Goal: Information Seeking & Learning: Learn about a topic

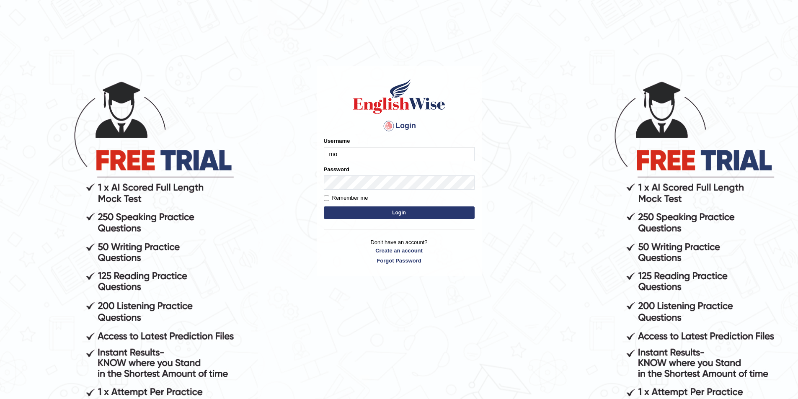
type input "mohdbilal"
click at [324, 207] on button "Login" at bounding box center [399, 213] width 151 height 13
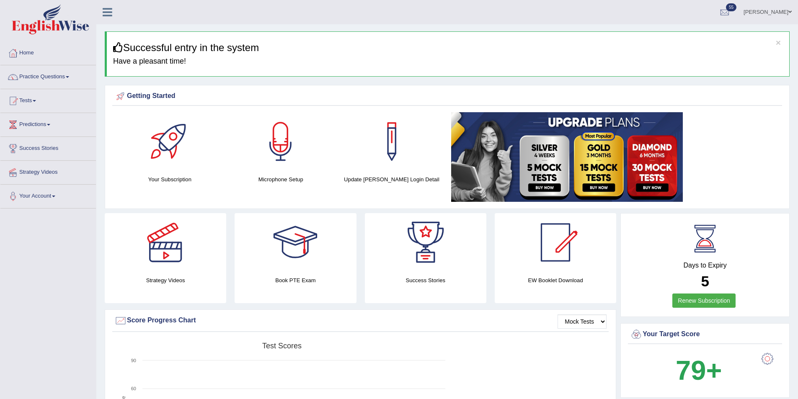
click at [19, 99] on link "Tests" at bounding box center [48, 99] width 96 height 21
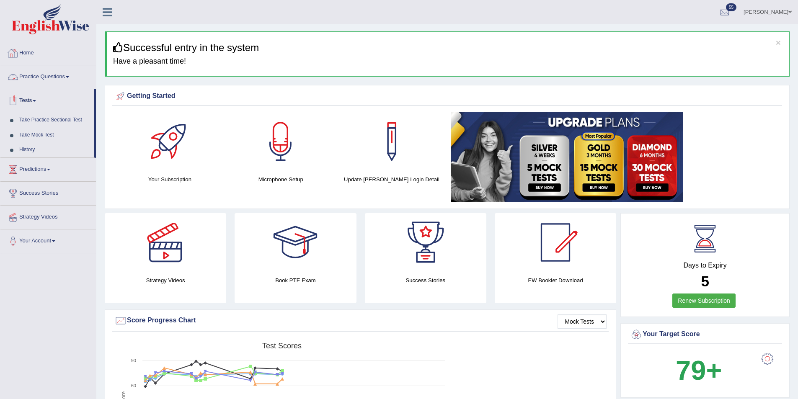
click at [46, 69] on link "Practice Questions" at bounding box center [48, 75] width 96 height 21
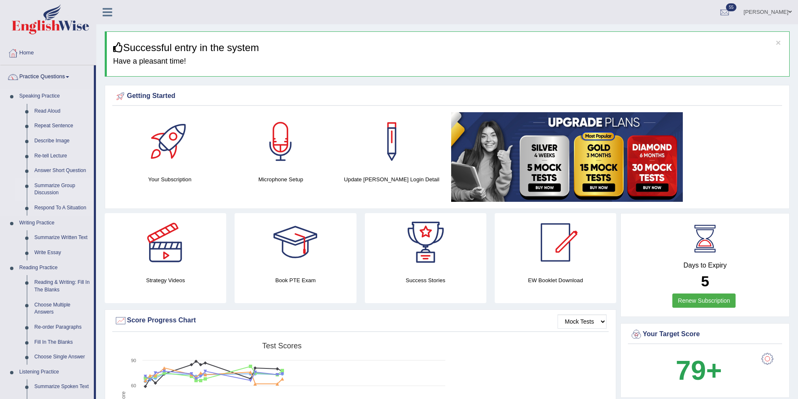
click at [54, 190] on link "Summarize Group Discussion" at bounding box center [62, 190] width 63 height 22
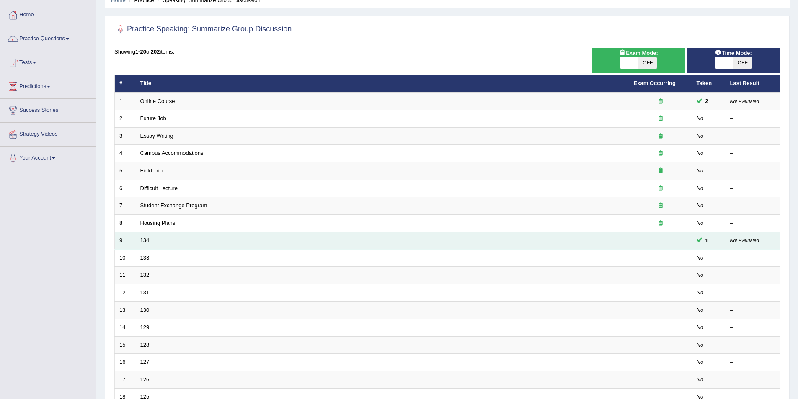
scroll to position [84, 0]
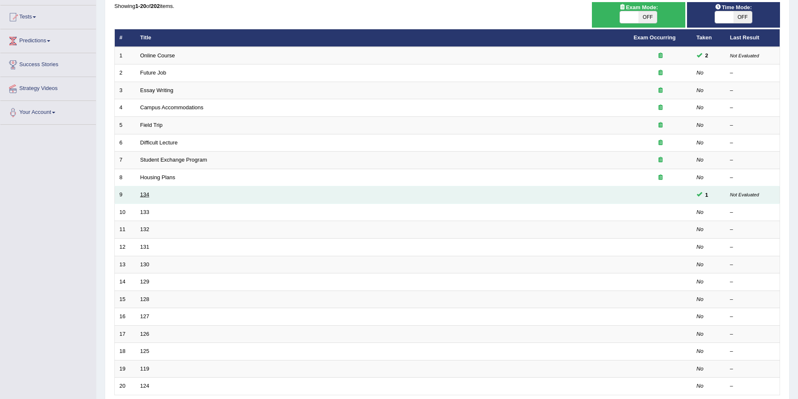
click at [148, 194] on link "134" at bounding box center [144, 195] width 9 height 6
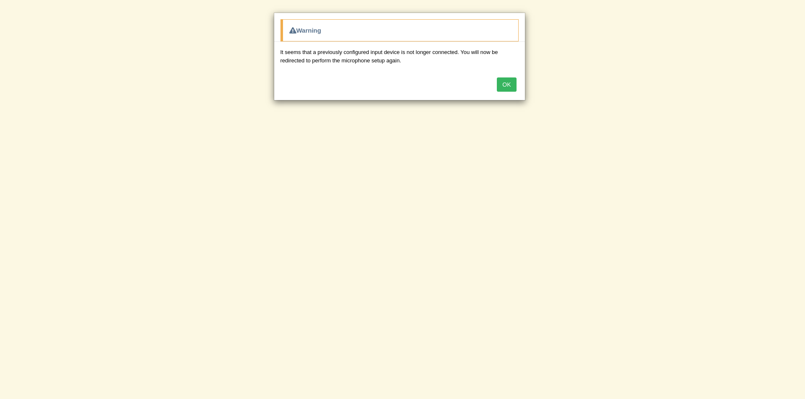
click at [505, 89] on button "OK" at bounding box center [506, 85] width 19 height 14
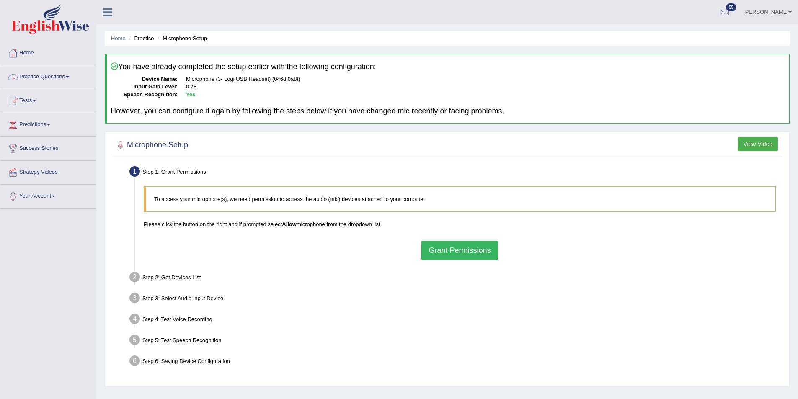
click at [458, 243] on button "Grant Permissions" at bounding box center [460, 250] width 76 height 19
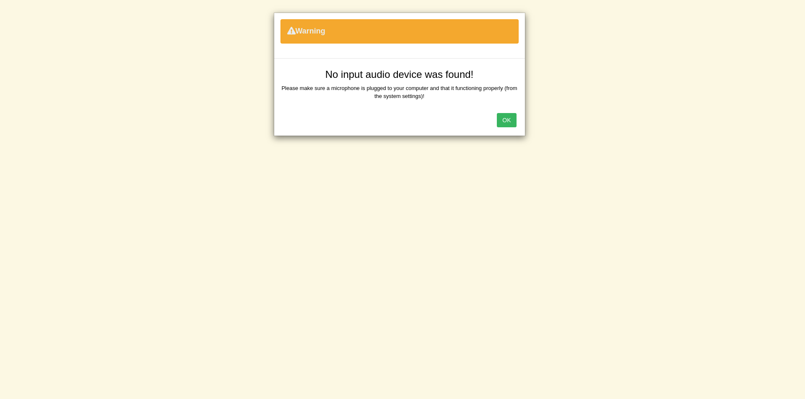
click at [514, 117] on button "OK" at bounding box center [506, 120] width 19 height 14
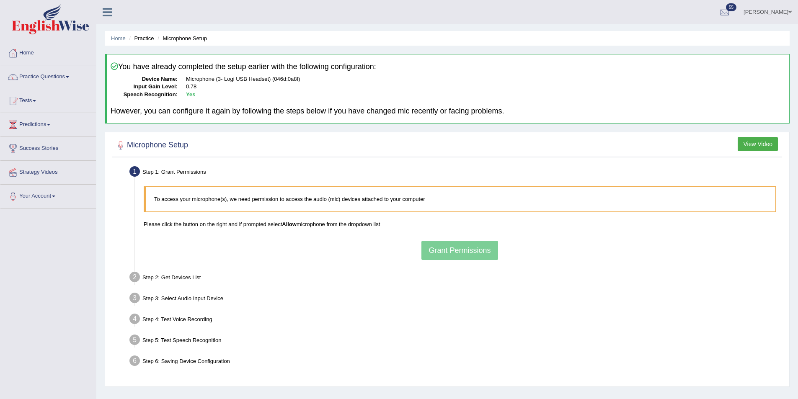
click at [496, 251] on div "To access your microphone(s), we need permission to access the audio (mic) devi…" at bounding box center [460, 223] width 641 height 82
drag, startPoint x: 482, startPoint y: 247, endPoint x: 515, endPoint y: 251, distance: 33.4
click at [482, 247] on button "Grant Permissions" at bounding box center [460, 250] width 76 height 19
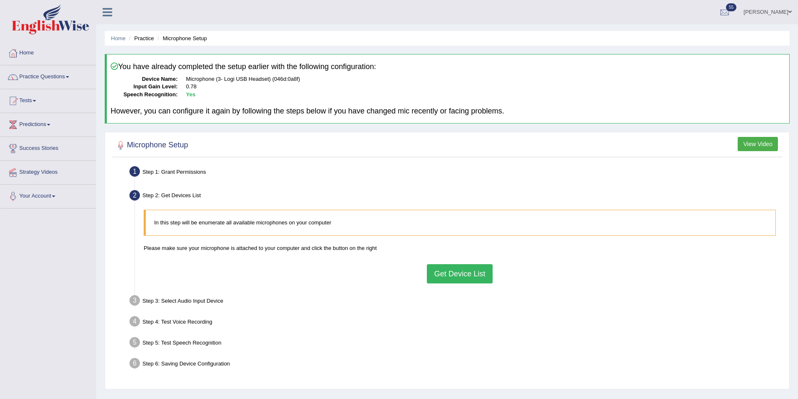
click at [490, 276] on button "Get Device List" at bounding box center [459, 273] width 65 height 19
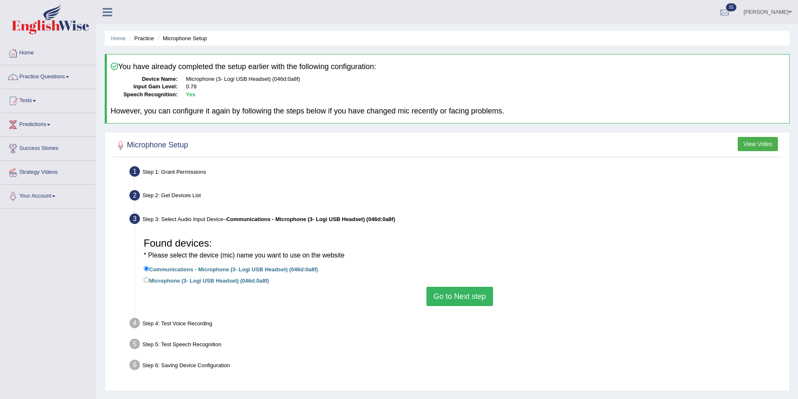
click at [226, 279] on label "Microphone (3- Logi USB Headset) (046d:0a8f)" at bounding box center [206, 280] width 125 height 9
click at [149, 279] on input "Microphone (3- Logi USB Headset) (046d:0a8f)" at bounding box center [146, 279] width 5 height 5
radio input "true"
click at [471, 299] on button "Go to Next step" at bounding box center [460, 296] width 67 height 19
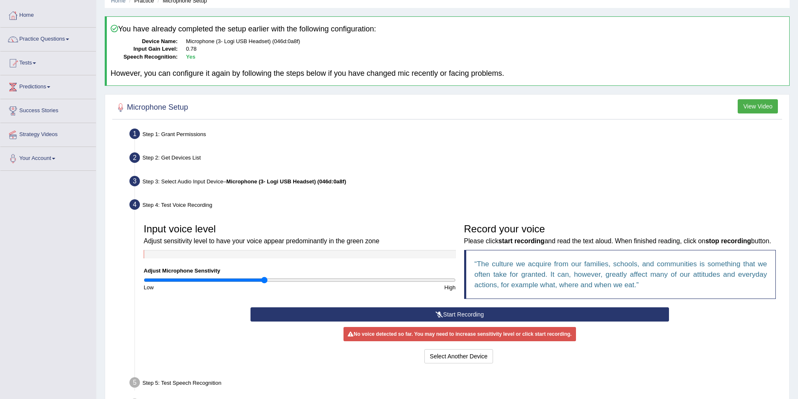
scroll to position [84, 0]
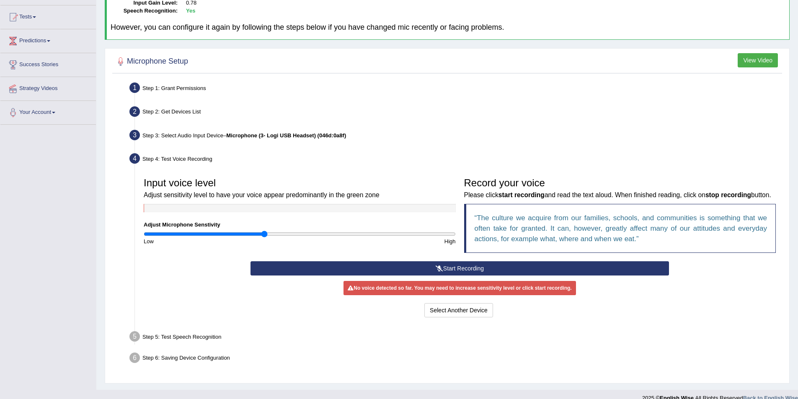
click at [477, 276] on button "Start Recording" at bounding box center [460, 269] width 419 height 14
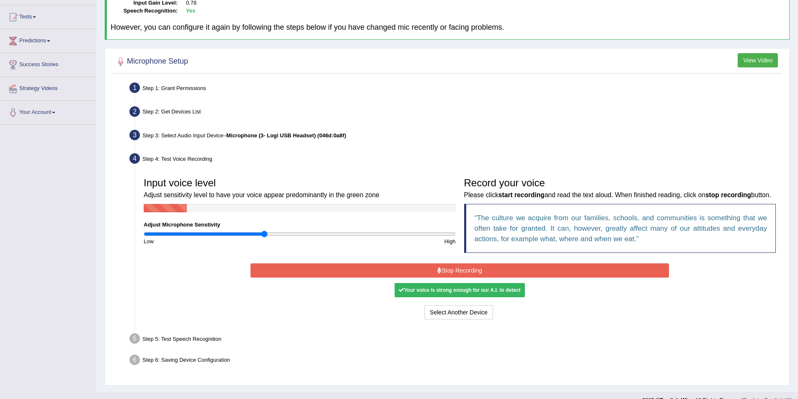
click at [480, 278] on button "Stop Recording" at bounding box center [460, 271] width 419 height 14
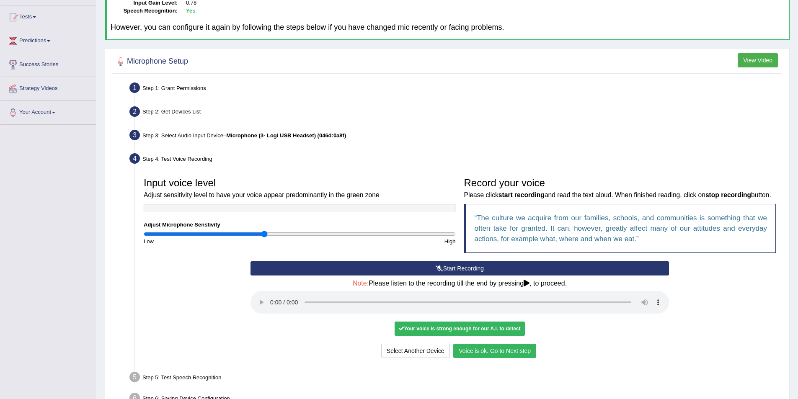
click at [501, 358] on button "Voice is ok. Go to Next step" at bounding box center [494, 351] width 83 height 14
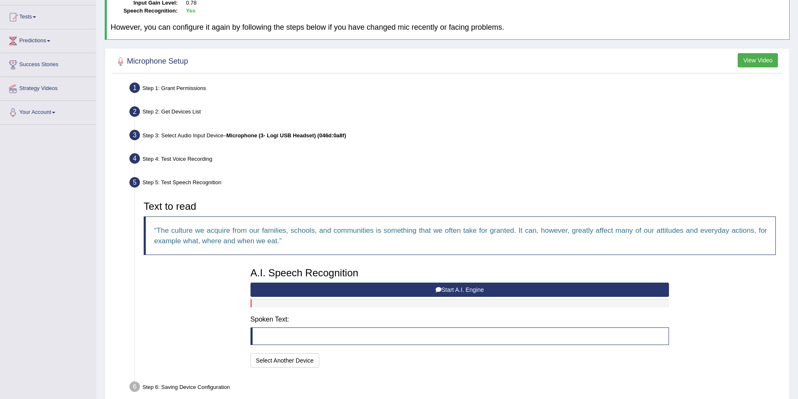
click at [416, 290] on button "Start A.I. Engine" at bounding box center [460, 290] width 419 height 14
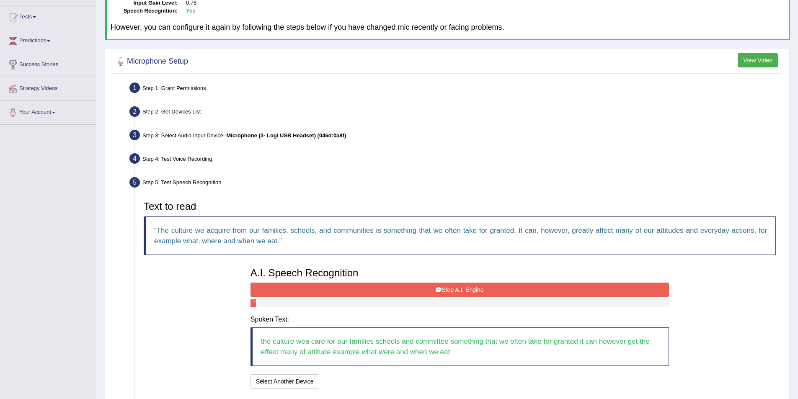
click at [527, 290] on button "Stop A.I. Engine" at bounding box center [460, 290] width 419 height 14
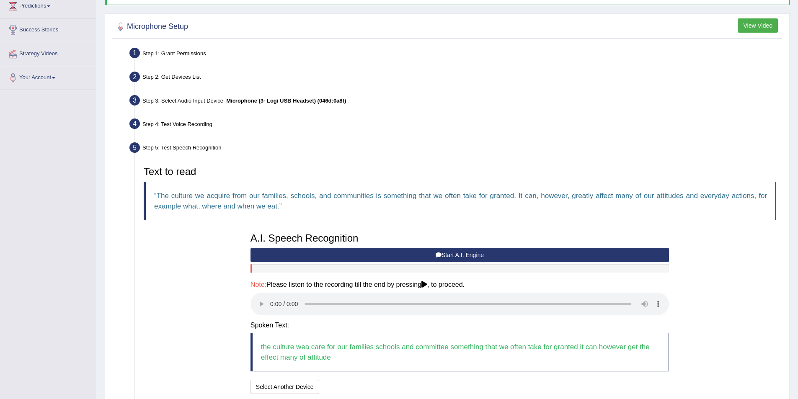
scroll to position [186, 0]
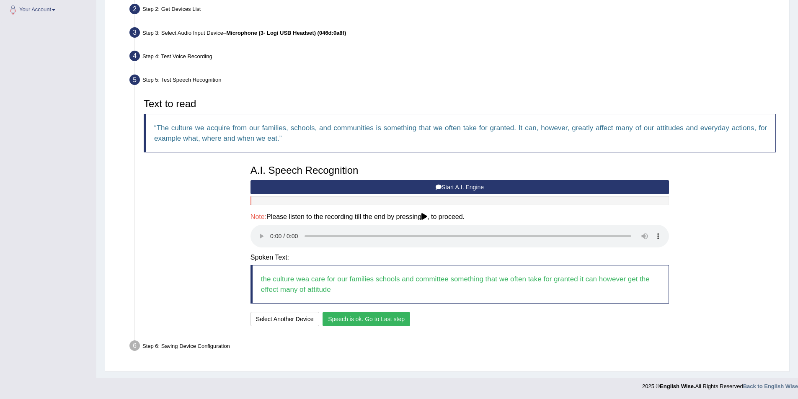
click at [404, 316] on button "Speech is ok. Go to Last step" at bounding box center [367, 319] width 88 height 14
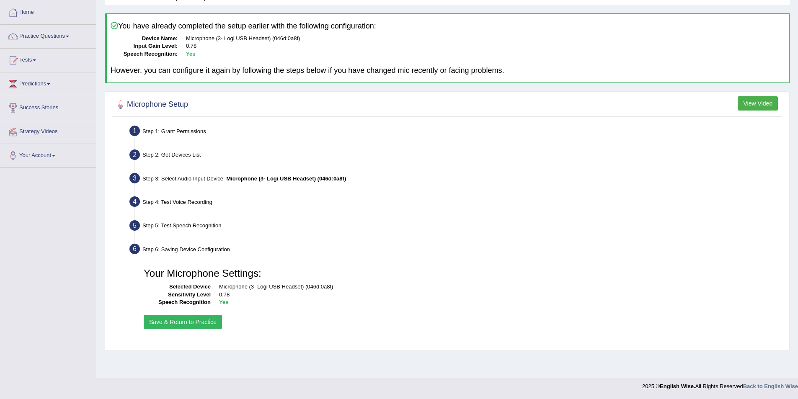
scroll to position [41, 0]
click at [189, 319] on button "Save & Return to Practice" at bounding box center [183, 322] width 78 height 14
click at [203, 324] on button "Save & Return to Practice" at bounding box center [183, 322] width 78 height 14
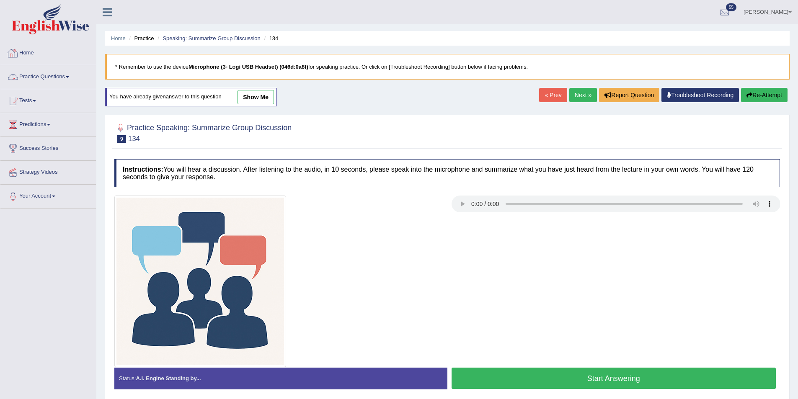
click at [54, 78] on link "Practice Questions" at bounding box center [48, 75] width 96 height 21
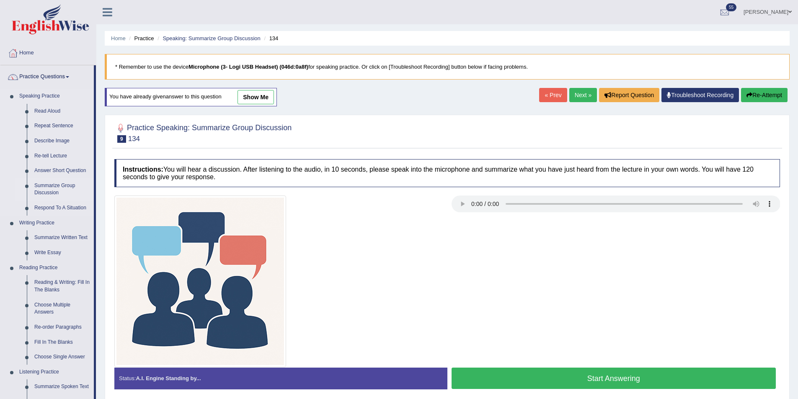
click at [58, 184] on link "Summarize Group Discussion" at bounding box center [62, 190] width 63 height 22
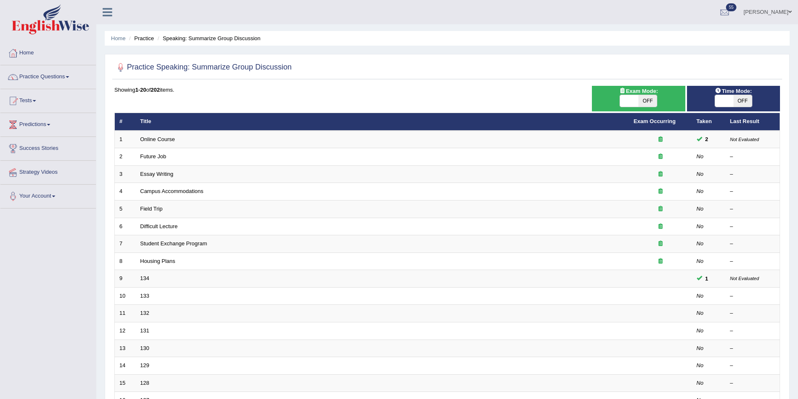
click at [638, 99] on span at bounding box center [629, 101] width 18 height 12
click at [649, 98] on span "OFF" at bounding box center [648, 101] width 18 height 12
checkbox input "true"
click at [730, 103] on span at bounding box center [724, 101] width 18 height 12
checkbox input "true"
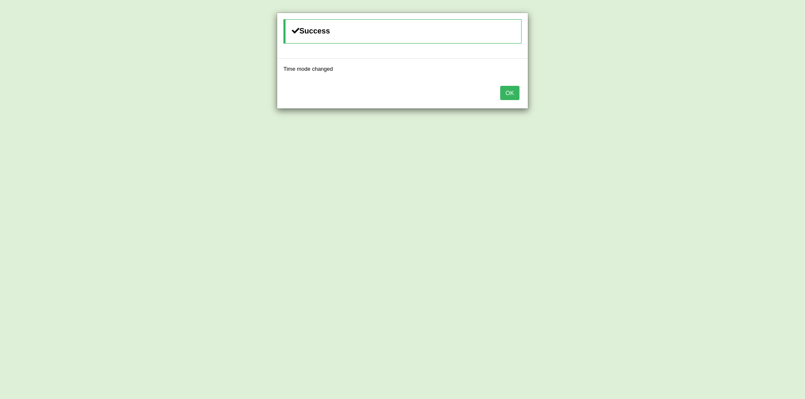
click at [511, 93] on button "OK" at bounding box center [509, 93] width 19 height 14
click at [510, 93] on button "OK" at bounding box center [503, 93] width 19 height 14
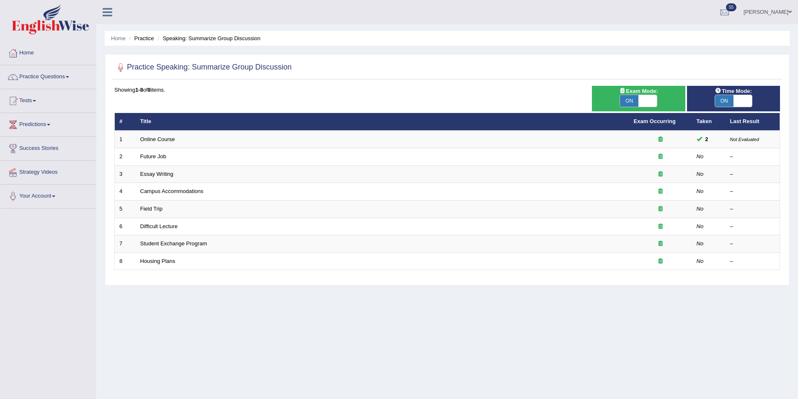
click at [633, 99] on span "ON" at bounding box center [629, 101] width 18 height 12
checkbox input "false"
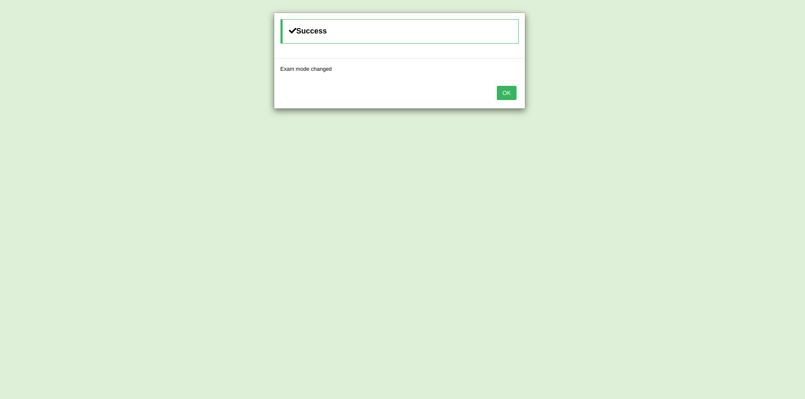
click at [505, 91] on button "OK" at bounding box center [506, 93] width 19 height 14
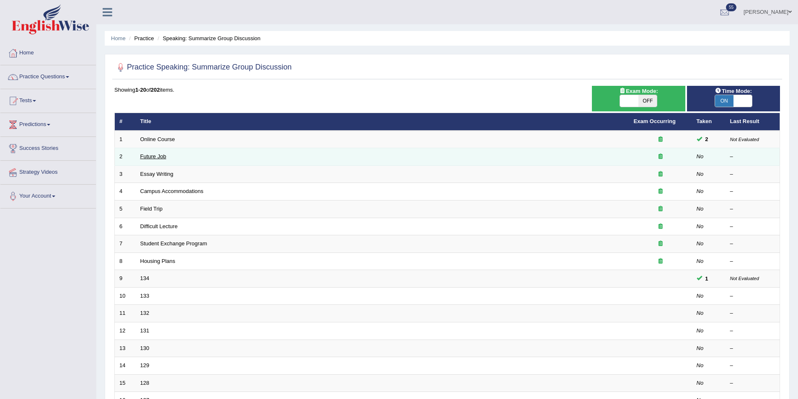
click at [158, 154] on link "Future Job" at bounding box center [153, 156] width 26 height 6
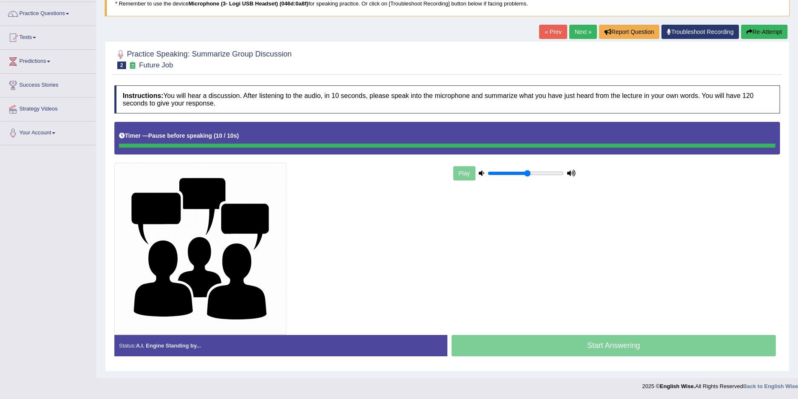
scroll to position [63, 0]
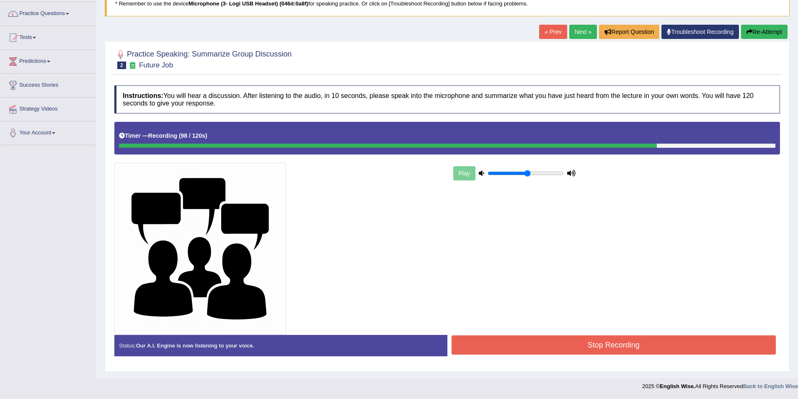
click at [593, 345] on button "Stop Recording" at bounding box center [614, 345] width 325 height 19
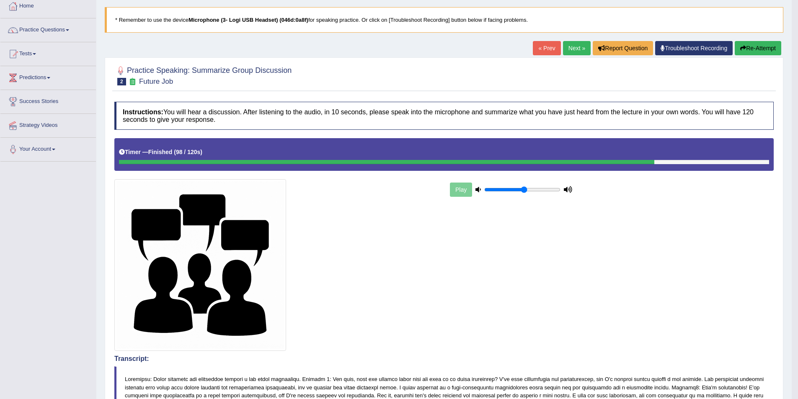
scroll to position [29, 0]
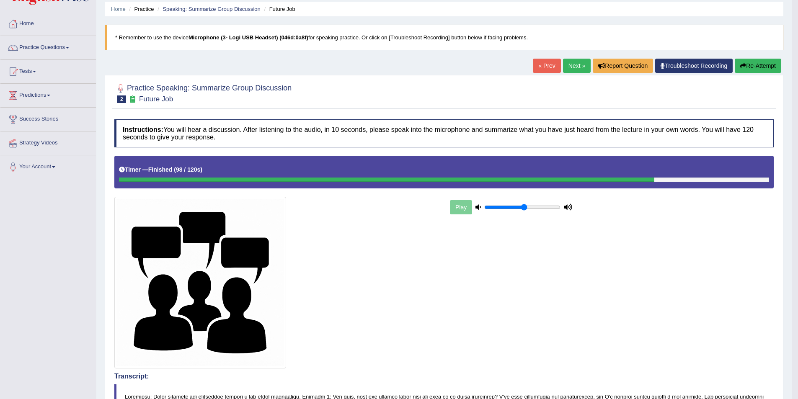
click at [578, 68] on link "Next »" at bounding box center [577, 66] width 28 height 14
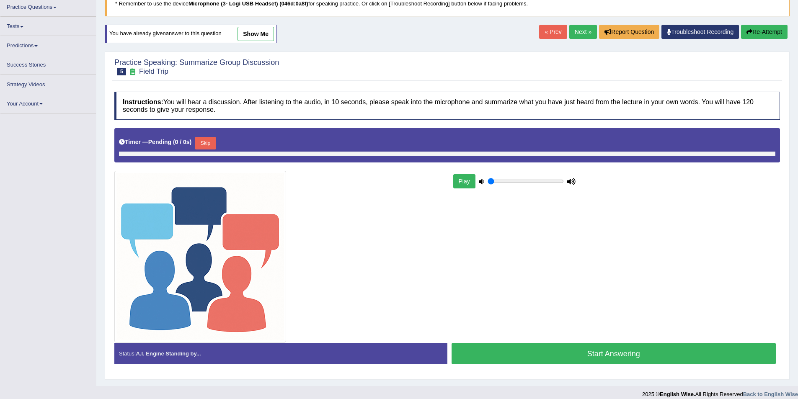
type input "0.55"
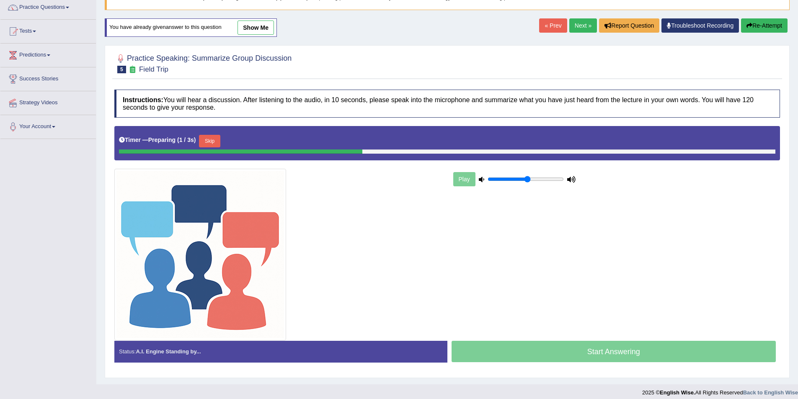
click at [208, 147] on button "Skip" at bounding box center [209, 141] width 21 height 13
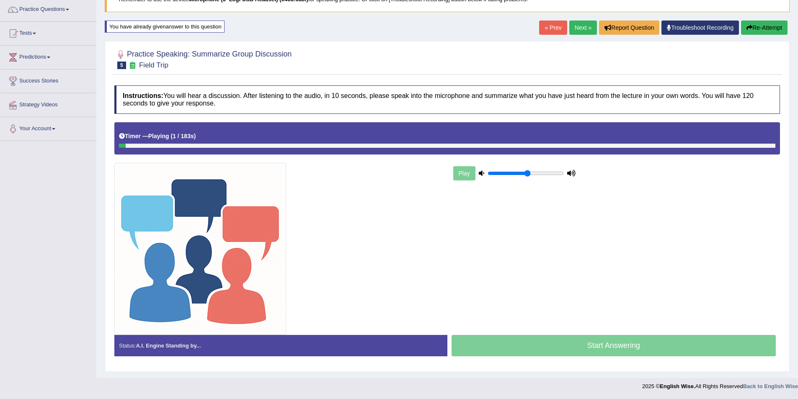
click at [618, 144] on div at bounding box center [447, 146] width 657 height 4
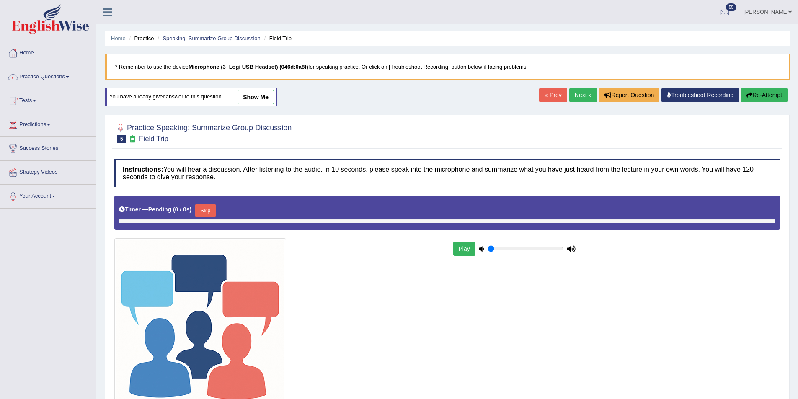
type input "0.55"
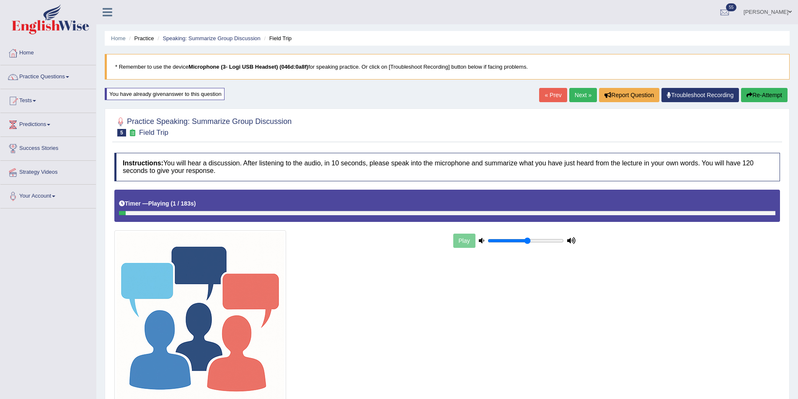
click at [570, 94] on link "Next »" at bounding box center [584, 95] width 28 height 14
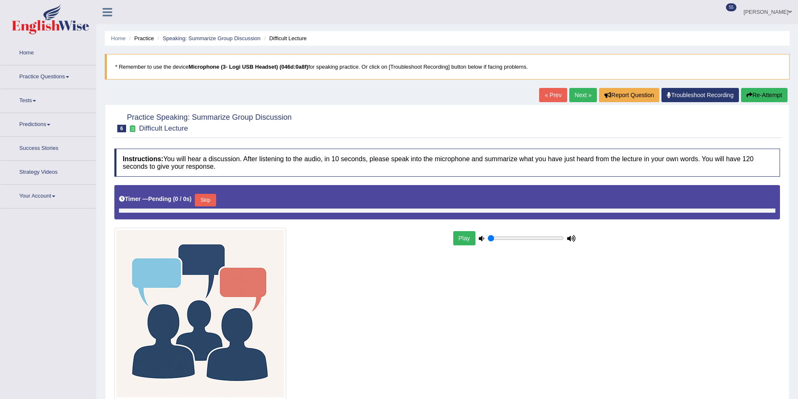
type input "0.55"
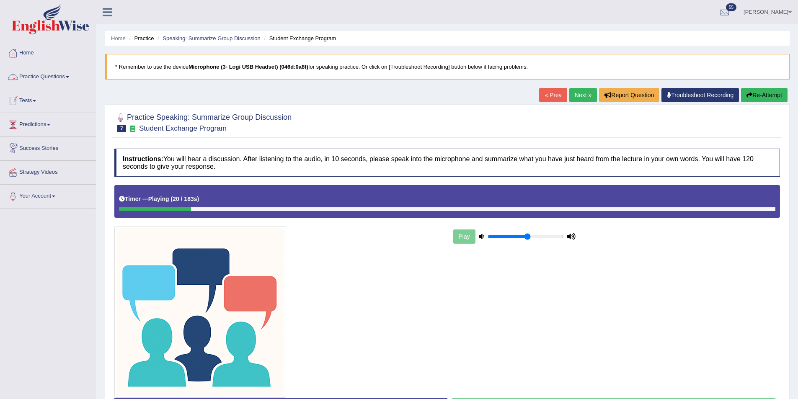
click at [63, 70] on link "Practice Questions" at bounding box center [48, 75] width 96 height 21
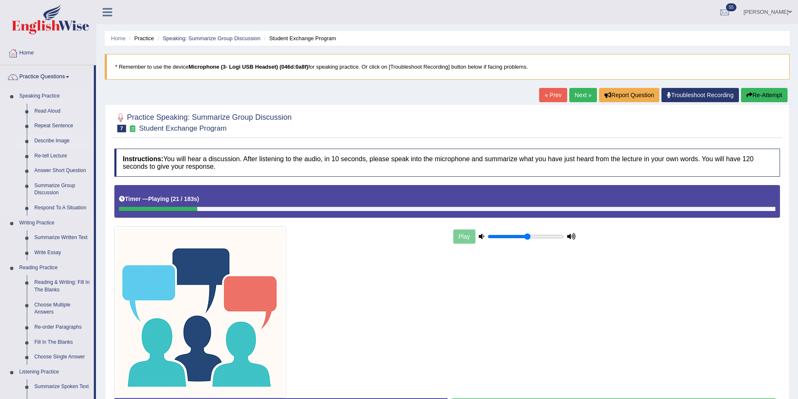
click at [59, 139] on link "Describe Image" at bounding box center [62, 141] width 63 height 15
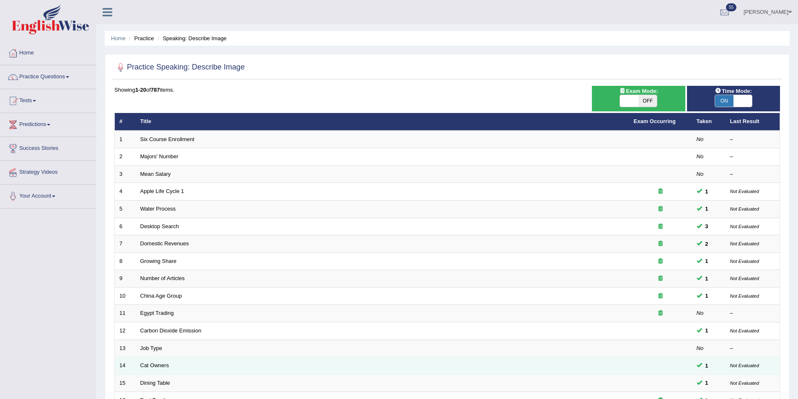
scroll to position [126, 0]
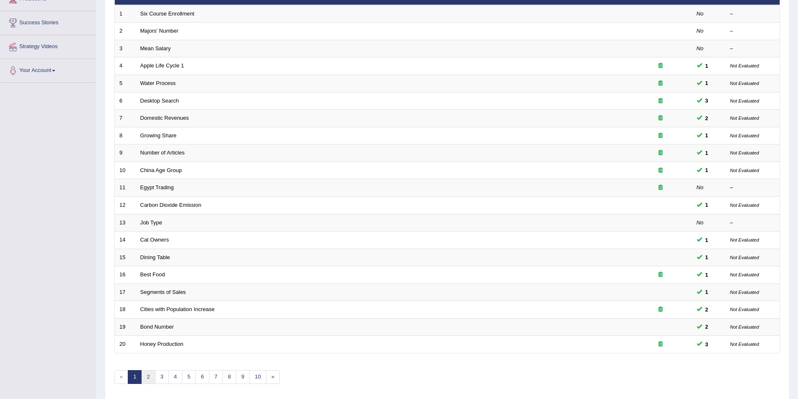
click at [152, 373] on link "2" at bounding box center [148, 377] width 14 height 14
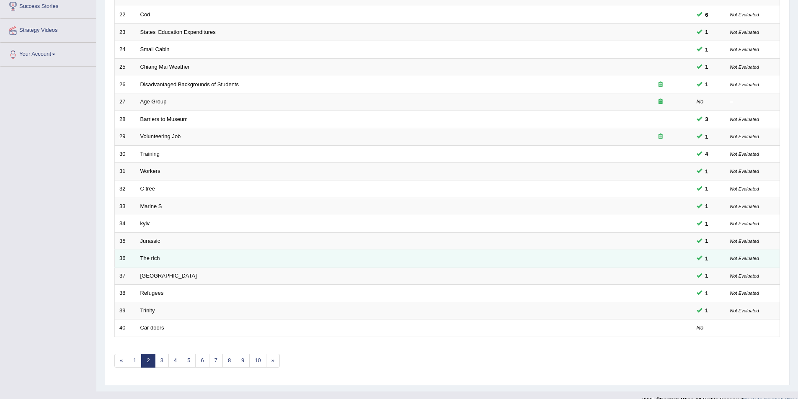
scroll to position [155, 0]
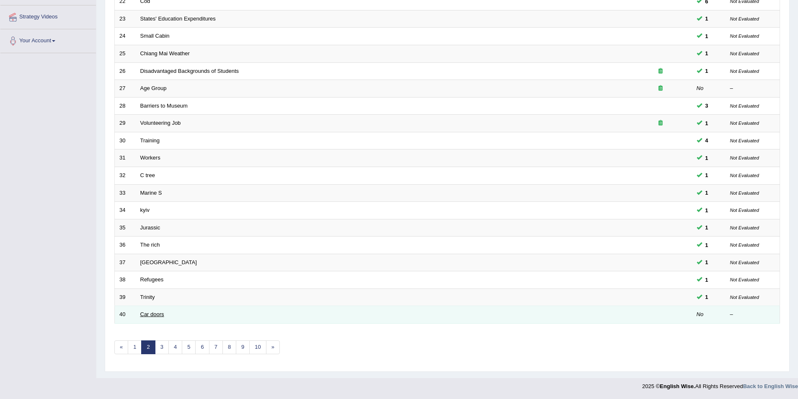
click at [156, 315] on link "Car doors" at bounding box center [152, 314] width 24 height 6
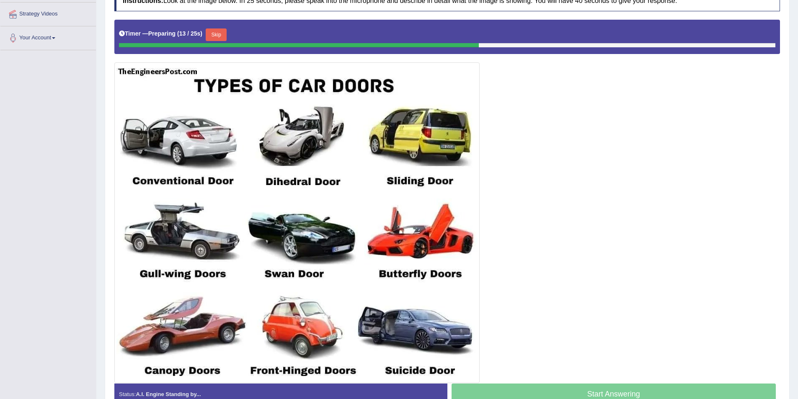
scroll to position [207, 0]
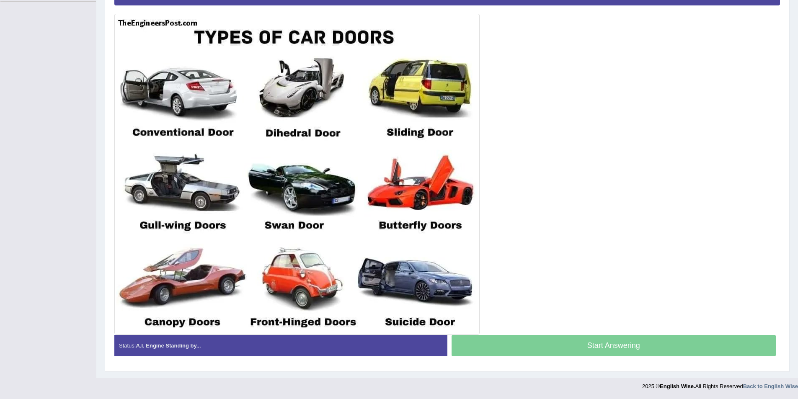
click at [532, 341] on div "Start Answering" at bounding box center [614, 346] width 333 height 23
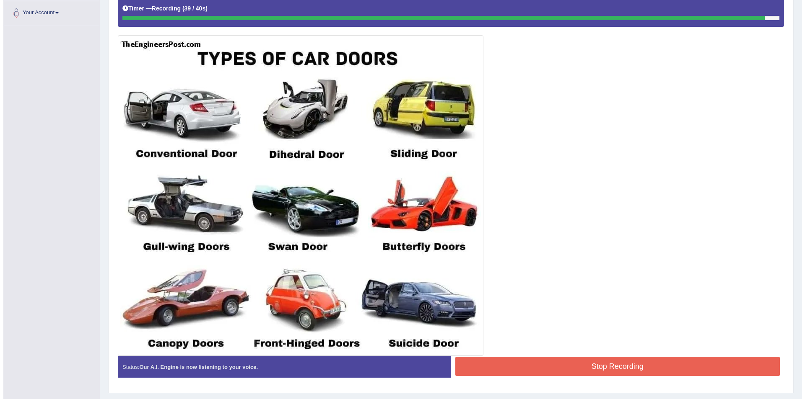
scroll to position [205, 0]
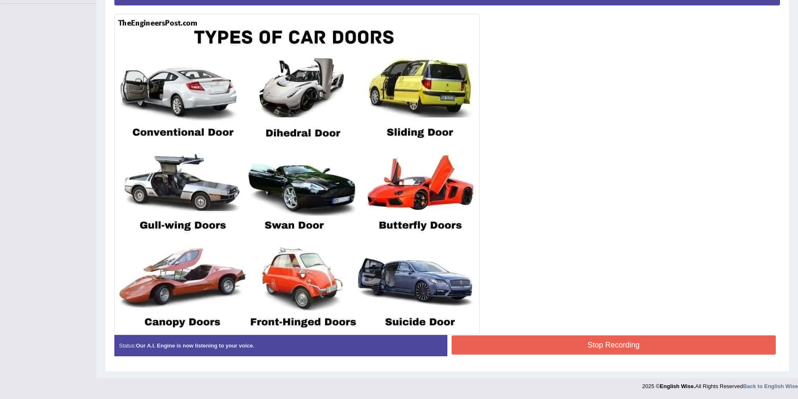
click at [521, 347] on button "Stop Recording" at bounding box center [614, 345] width 325 height 19
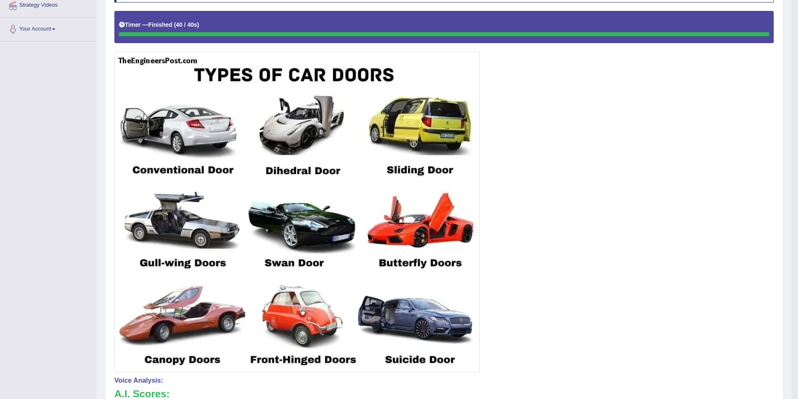
scroll to position [87, 0]
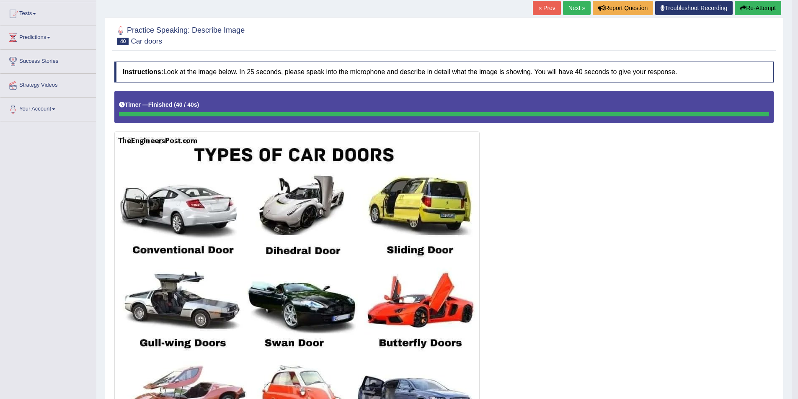
click at [756, 10] on button "Re-Attempt" at bounding box center [758, 8] width 47 height 14
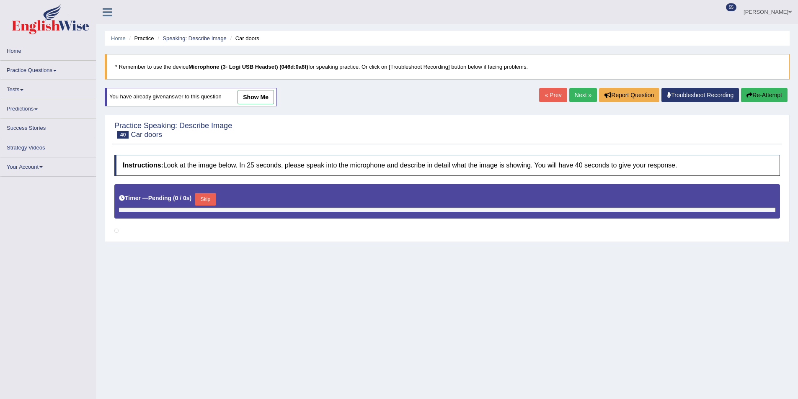
click at [215, 197] on button "Skip" at bounding box center [205, 199] width 21 height 13
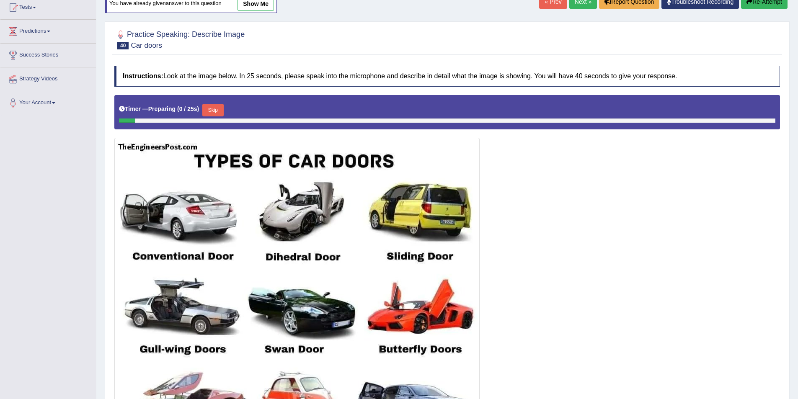
click at [209, 110] on button "Skip" at bounding box center [212, 110] width 21 height 13
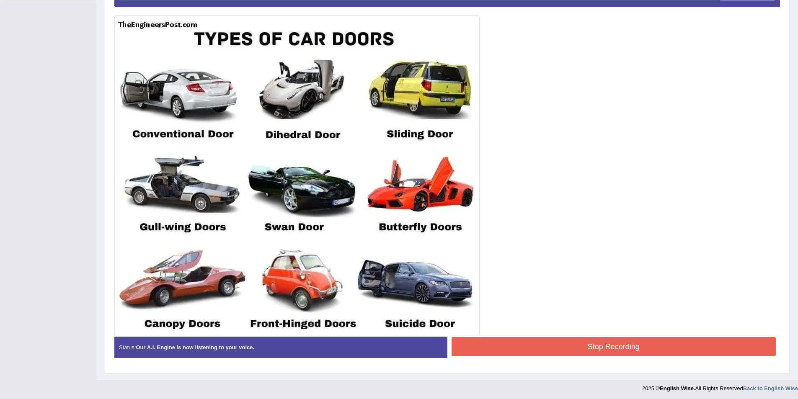
scroll to position [210, 0]
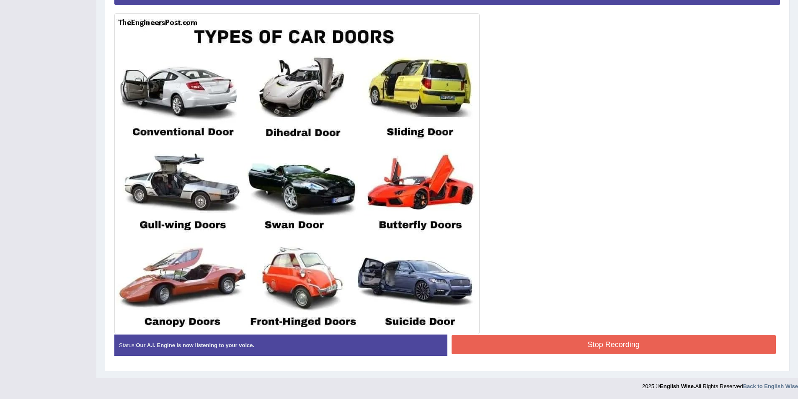
click at [650, 340] on button "Stop Recording" at bounding box center [614, 344] width 325 height 19
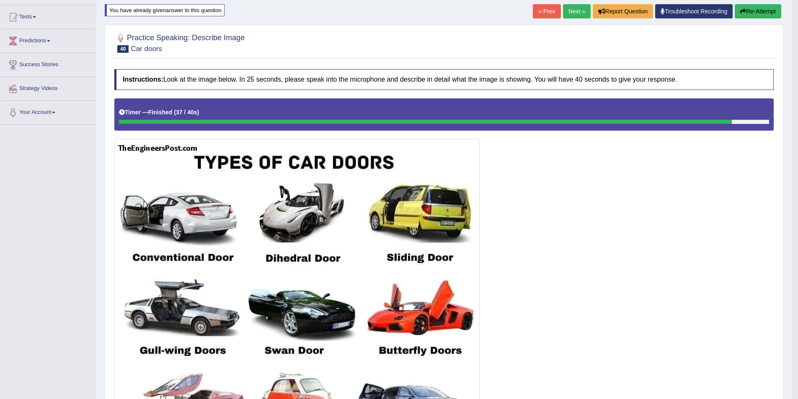
scroll to position [0, 0]
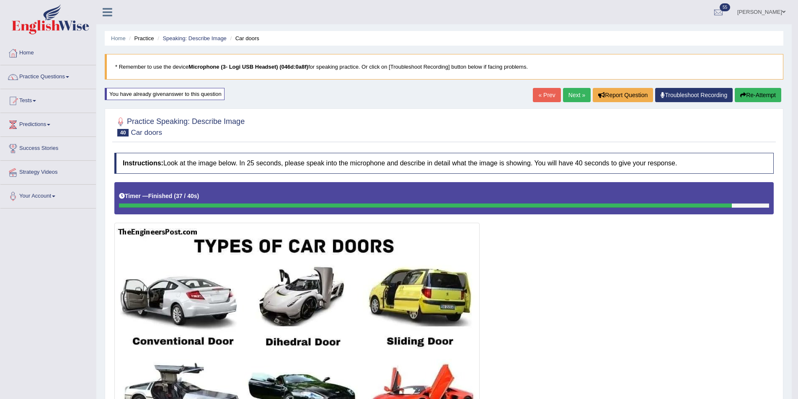
click at [577, 97] on link "Next »" at bounding box center [577, 95] width 28 height 14
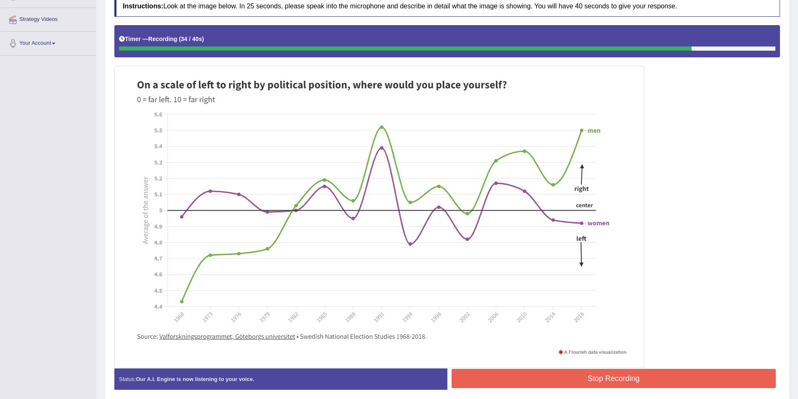
scroll to position [168, 0]
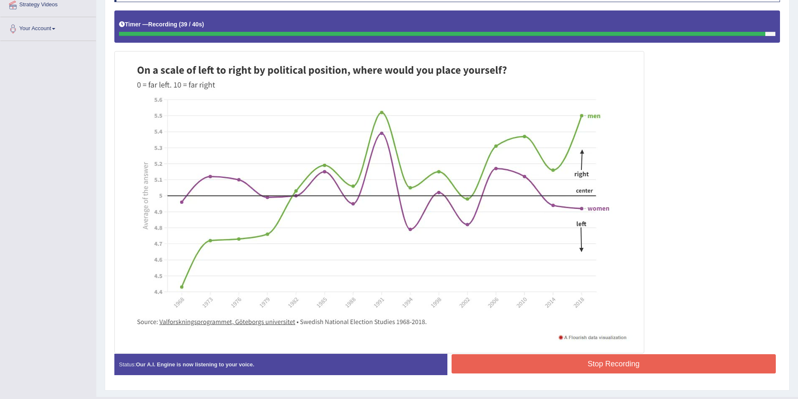
click at [655, 367] on button "Stop Recording" at bounding box center [614, 364] width 325 height 19
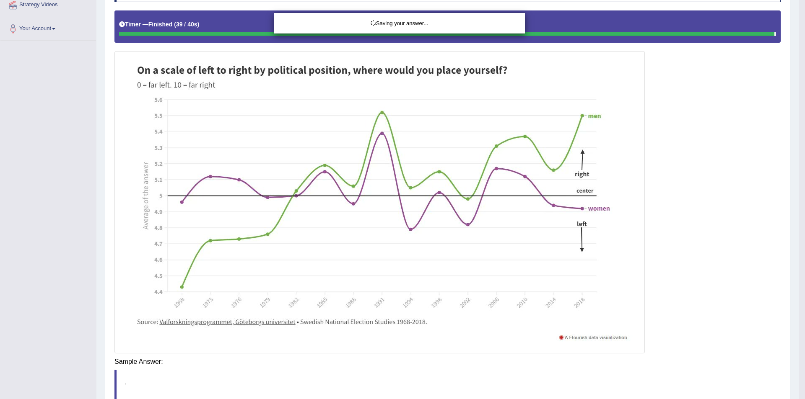
drag, startPoint x: 803, startPoint y: 359, endPoint x: 736, endPoint y: 263, distance: 117.3
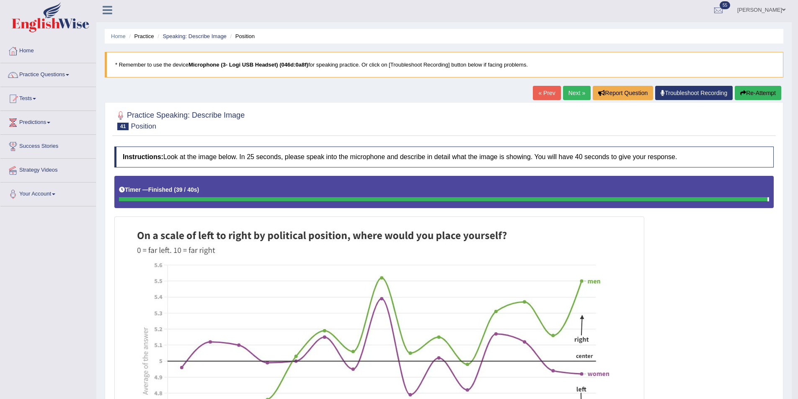
scroll to position [0, 0]
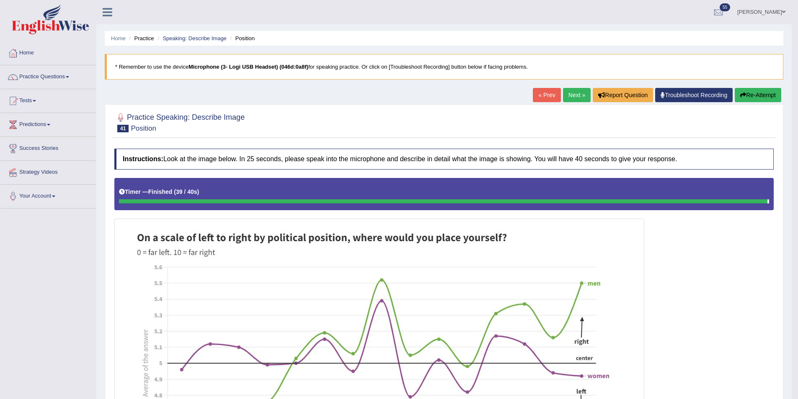
click at [570, 90] on link "Next »" at bounding box center [577, 95] width 28 height 14
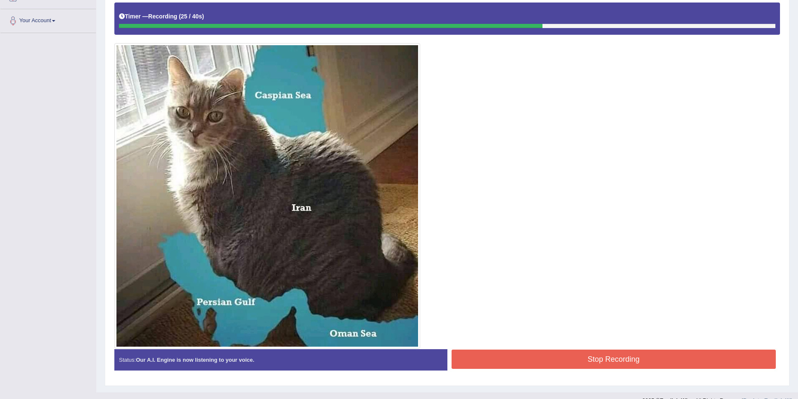
scroll to position [190, 0]
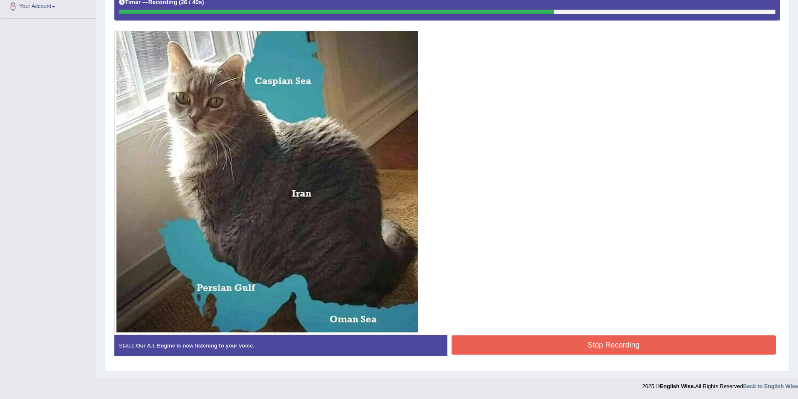
click at [530, 336] on button "Stop Recording" at bounding box center [614, 345] width 325 height 19
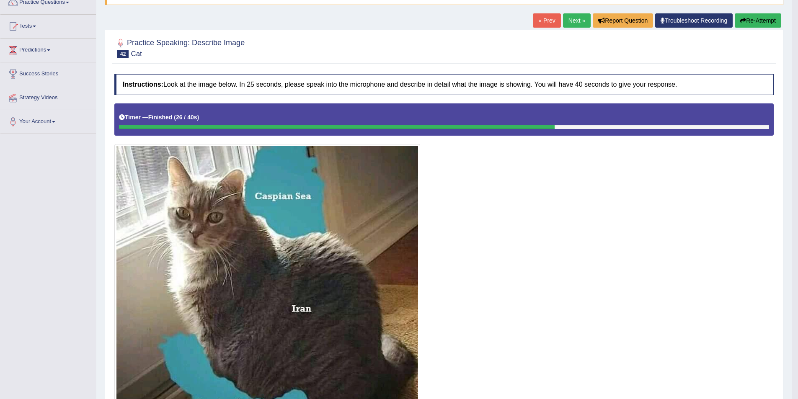
scroll to position [64, 0]
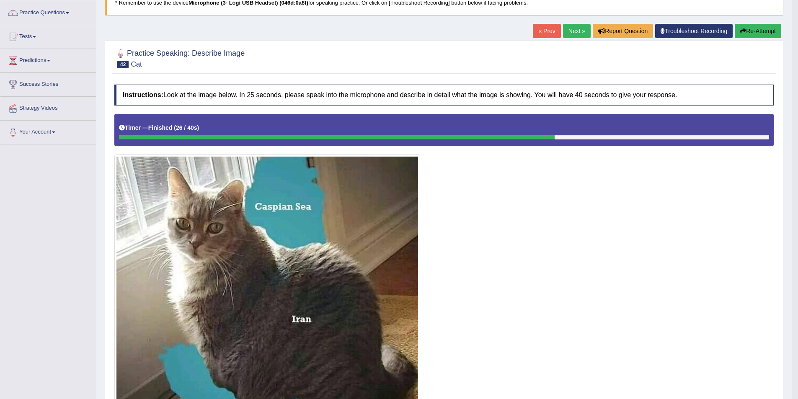
click at [565, 32] on link "Next »" at bounding box center [577, 31] width 28 height 14
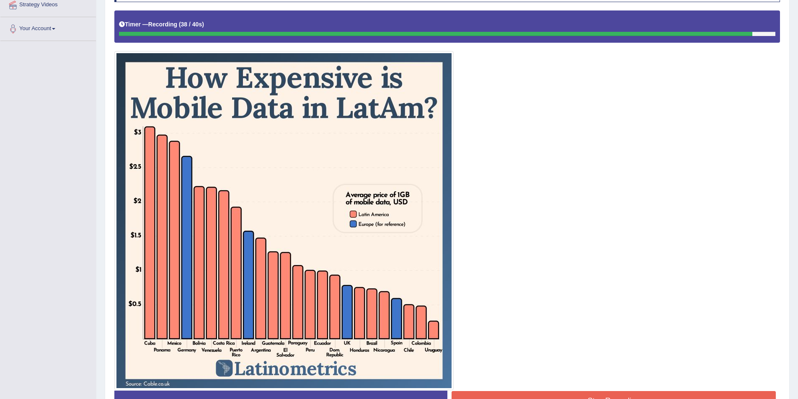
scroll to position [210, 0]
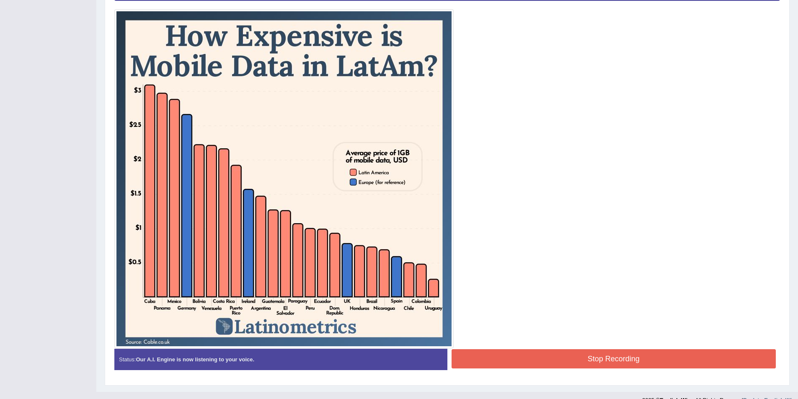
click at [597, 355] on button "Stop Recording" at bounding box center [614, 359] width 325 height 19
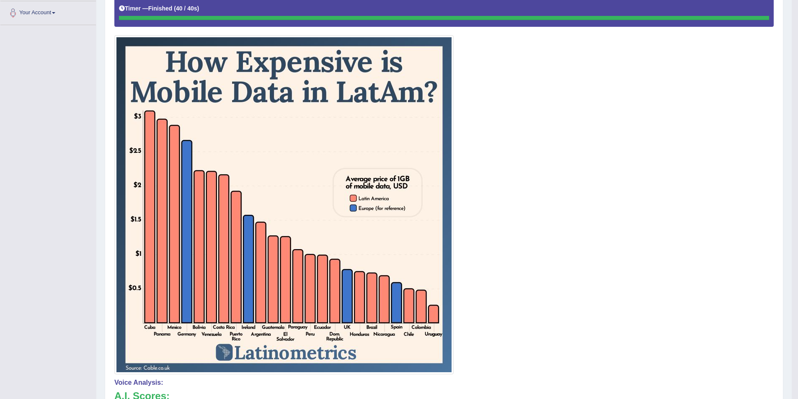
scroll to position [0, 0]
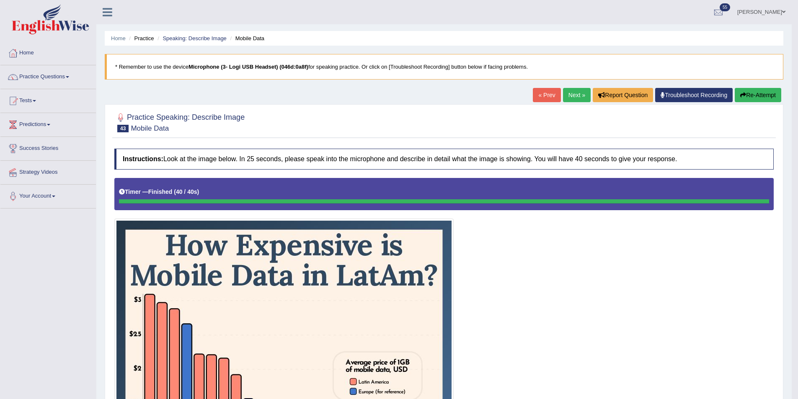
click at [566, 96] on link "Next »" at bounding box center [577, 95] width 28 height 14
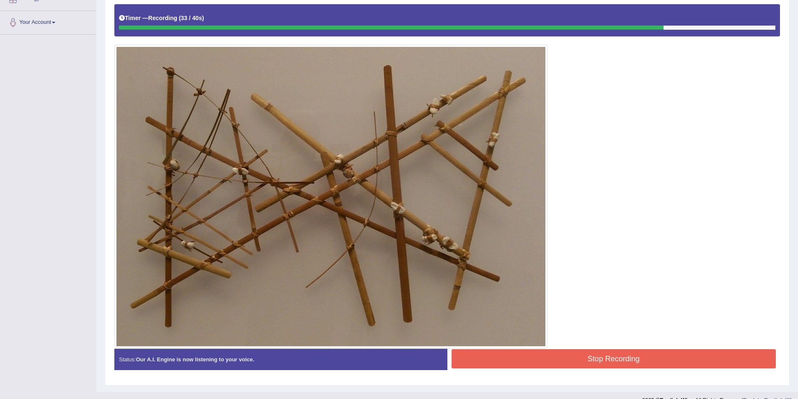
scroll to position [188, 0]
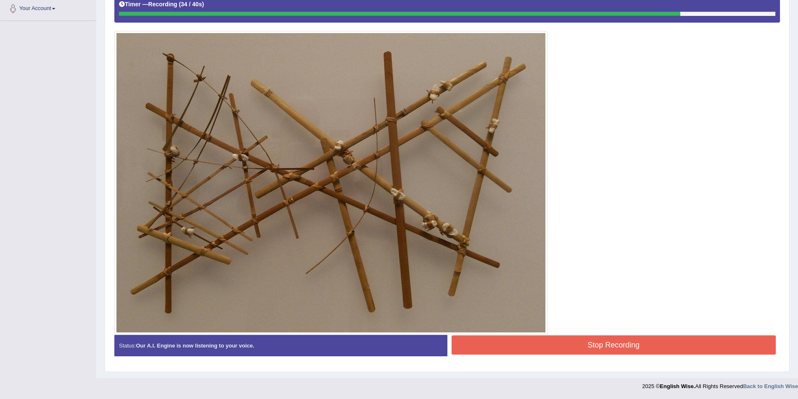
click at [610, 347] on button "Stop Recording" at bounding box center [614, 345] width 325 height 19
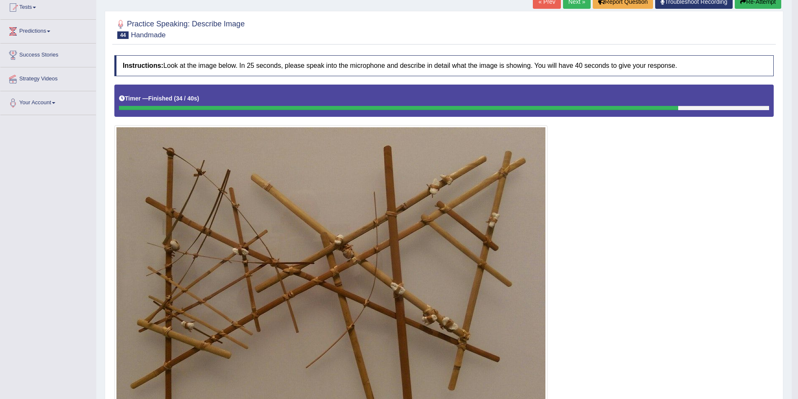
scroll to position [0, 0]
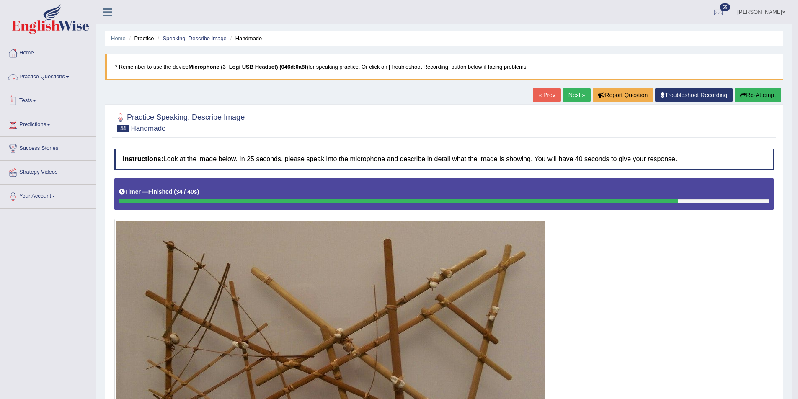
click at [47, 80] on link "Practice Questions" at bounding box center [48, 75] width 96 height 21
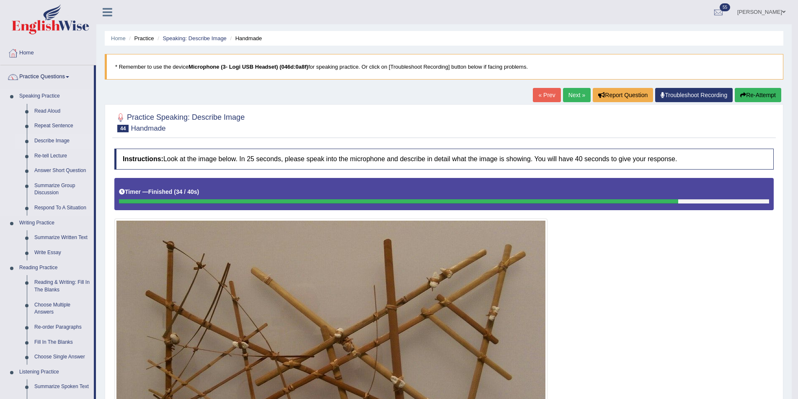
click at [68, 144] on link "Describe Image" at bounding box center [62, 141] width 63 height 15
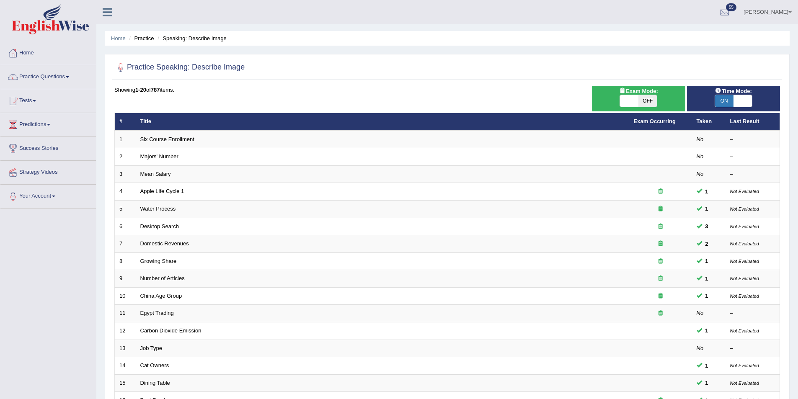
click at [649, 98] on span "OFF" at bounding box center [648, 101] width 18 height 12
checkbox input "true"
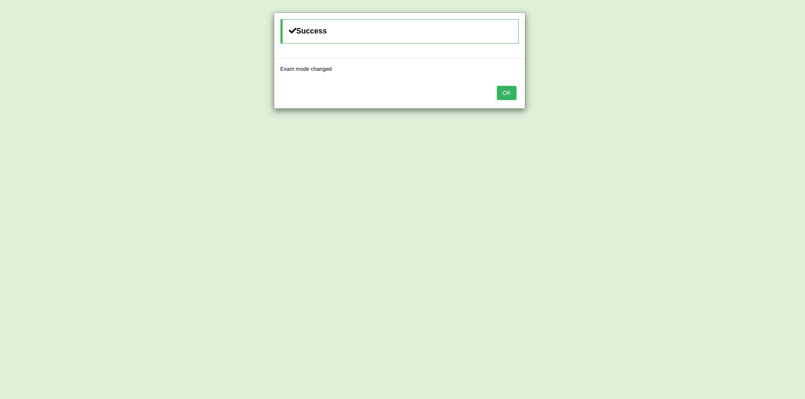
click at [743, 102] on div "Success Exam mode changed OK" at bounding box center [402, 199] width 805 height 399
click at [510, 90] on button "OK" at bounding box center [506, 93] width 19 height 14
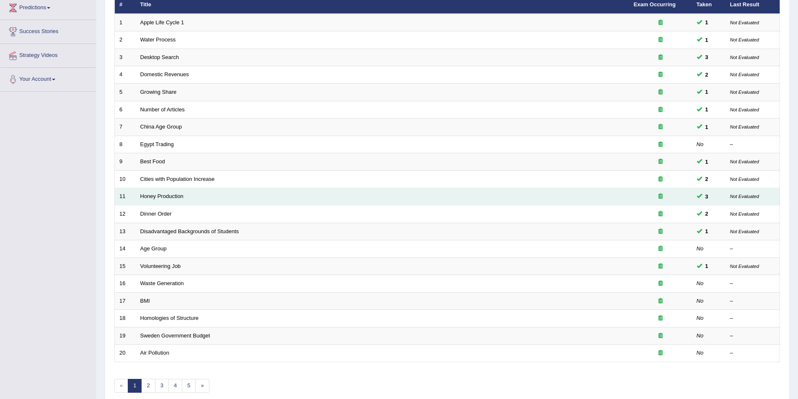
scroll to position [155, 0]
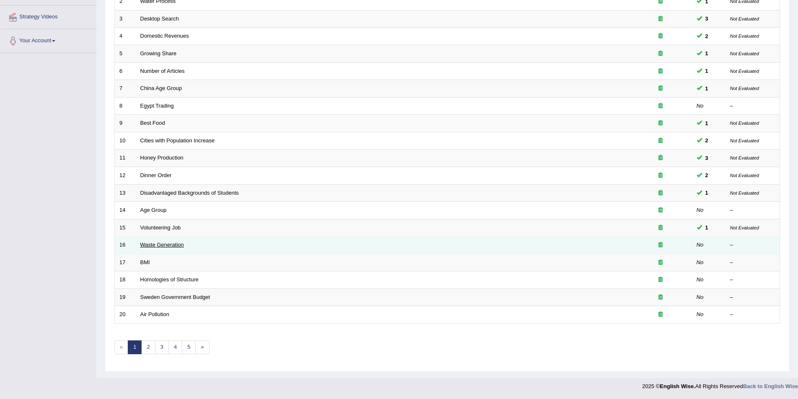
click at [165, 247] on link "Waste Generation" at bounding box center [162, 245] width 44 height 6
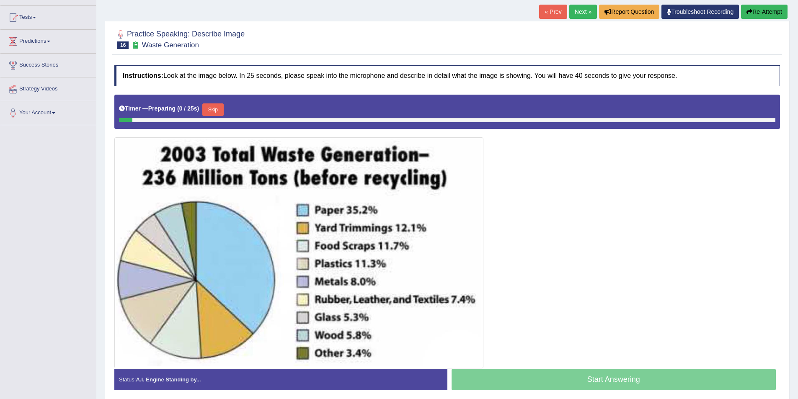
scroll to position [84, 0]
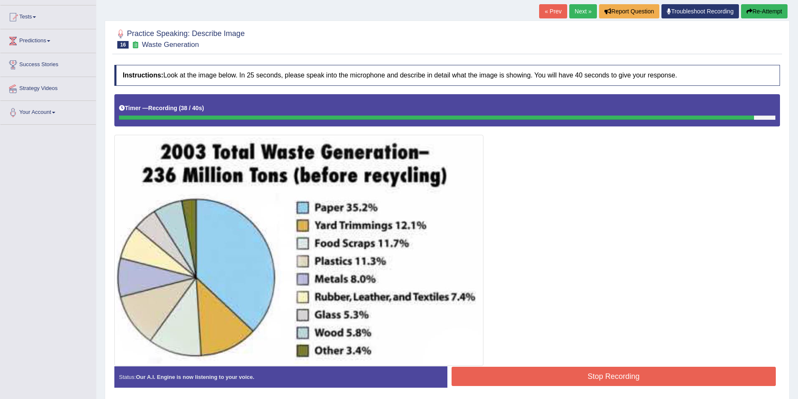
click at [623, 373] on button "Stop Recording" at bounding box center [614, 376] width 325 height 19
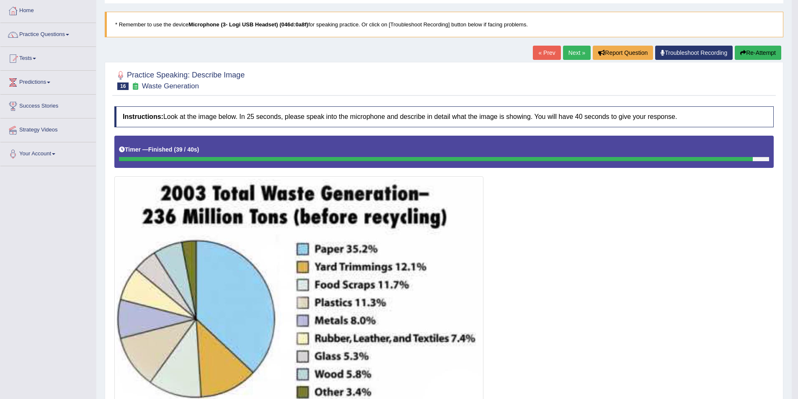
scroll to position [42, 0]
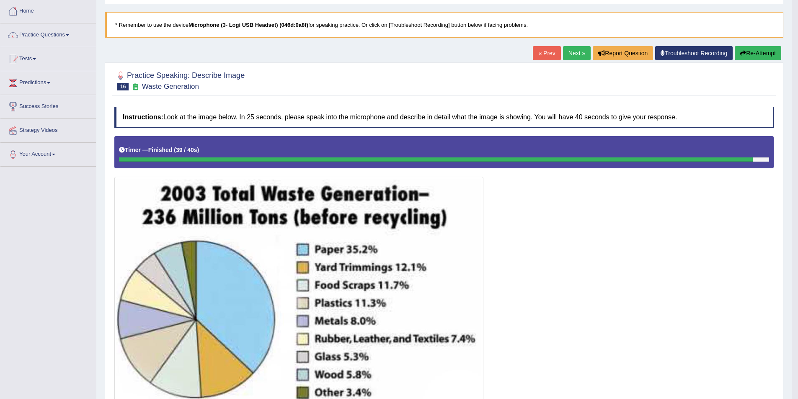
click at [763, 54] on button "Re-Attempt" at bounding box center [758, 53] width 47 height 14
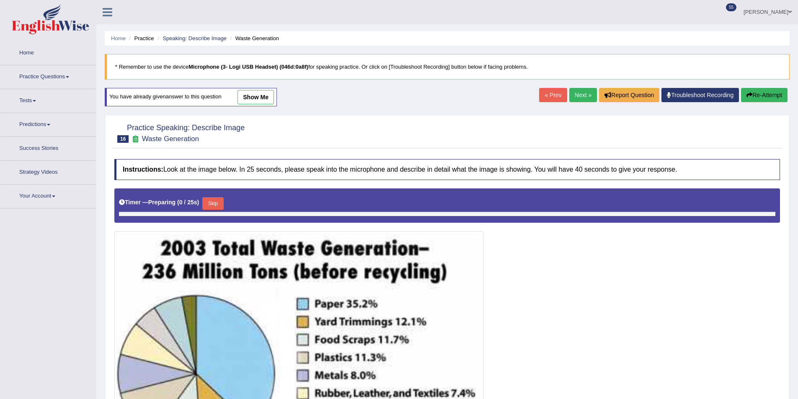
scroll to position [42, 0]
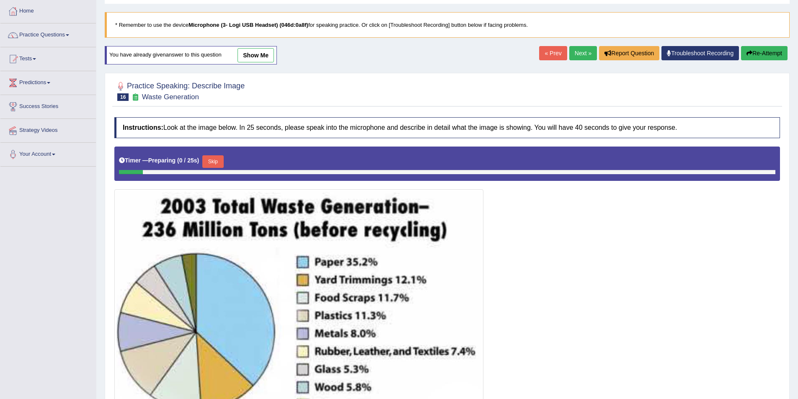
click at [214, 150] on div "Timer — Preparing ( 0 / 25s ) Skip" at bounding box center [447, 164] width 666 height 34
drag, startPoint x: 214, startPoint y: 157, endPoint x: 229, endPoint y: 156, distance: 14.7
click at [215, 157] on button "Skip" at bounding box center [212, 161] width 21 height 13
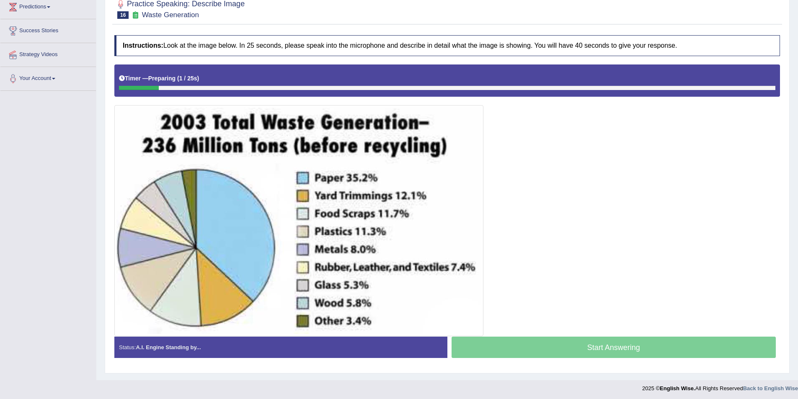
scroll to position [120, 0]
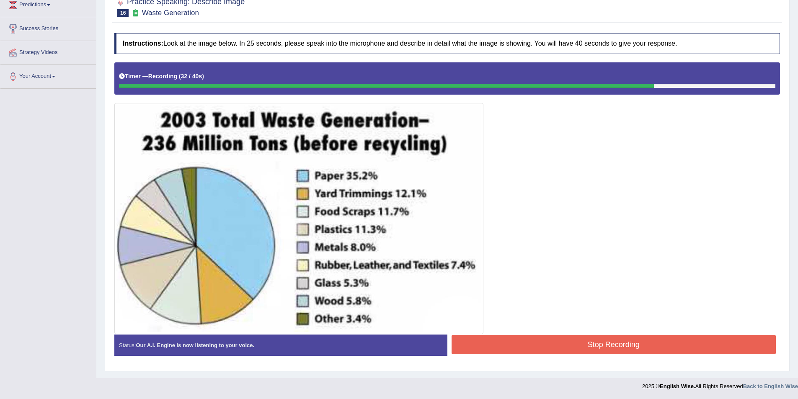
click at [645, 343] on button "Stop Recording" at bounding box center [614, 344] width 325 height 19
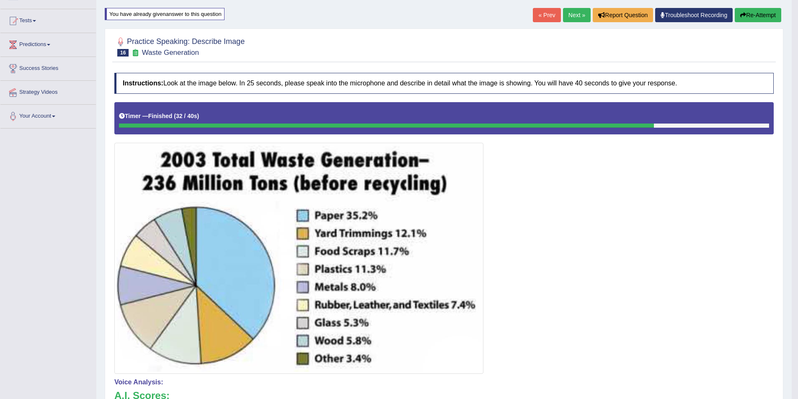
scroll to position [0, 0]
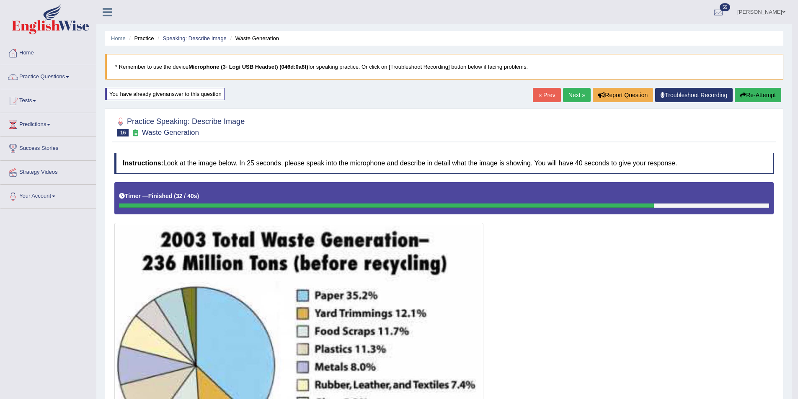
click at [577, 93] on link "Next »" at bounding box center [577, 95] width 28 height 14
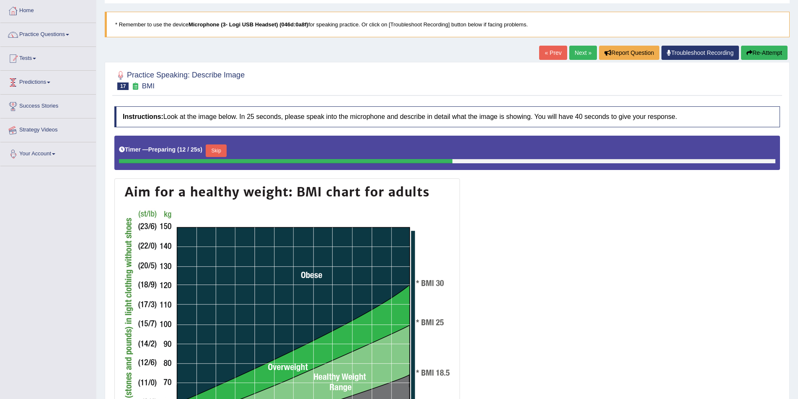
scroll to position [42, 0]
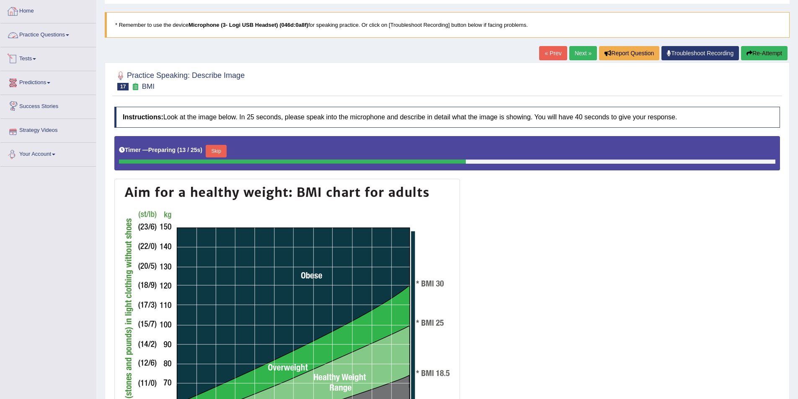
click at [33, 10] on link "Home" at bounding box center [48, 10] width 96 height 21
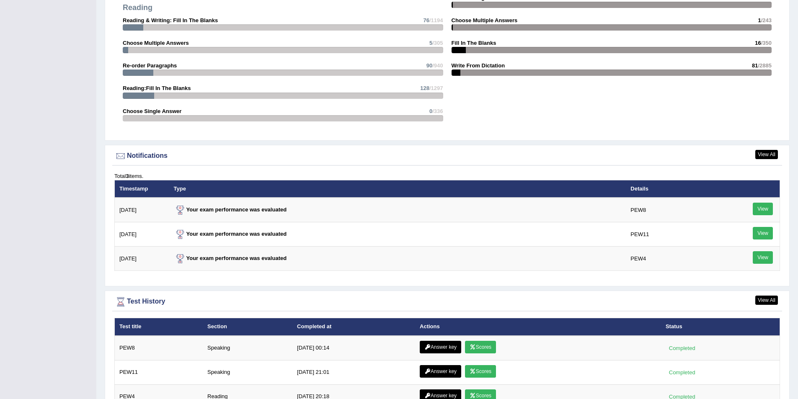
scroll to position [922, 0]
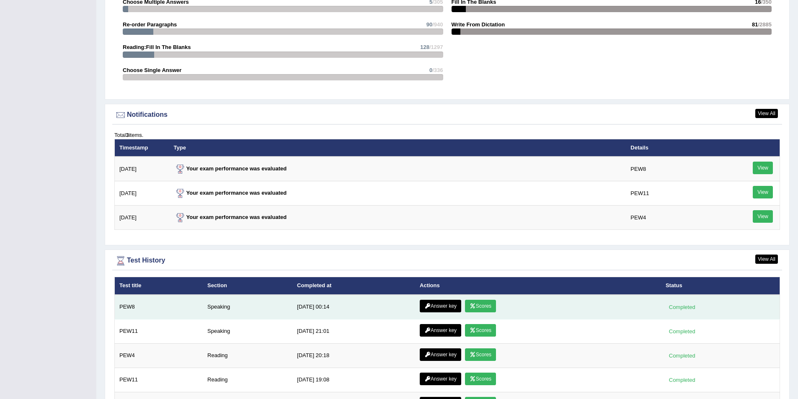
click at [441, 308] on link "Answer key" at bounding box center [440, 306] width 41 height 13
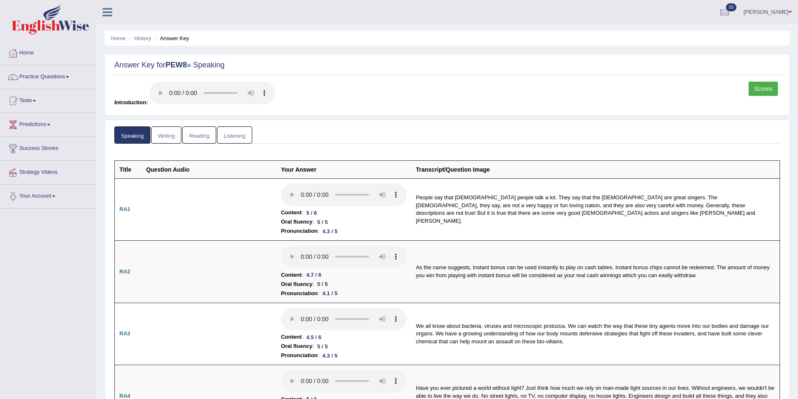
click at [777, 18] on link "Mohammad Bilal" at bounding box center [768, 11] width 61 height 22
click at [745, 109] on link "Log out" at bounding box center [752, 117] width 91 height 19
